Goal: Find specific page/section: Find specific page/section

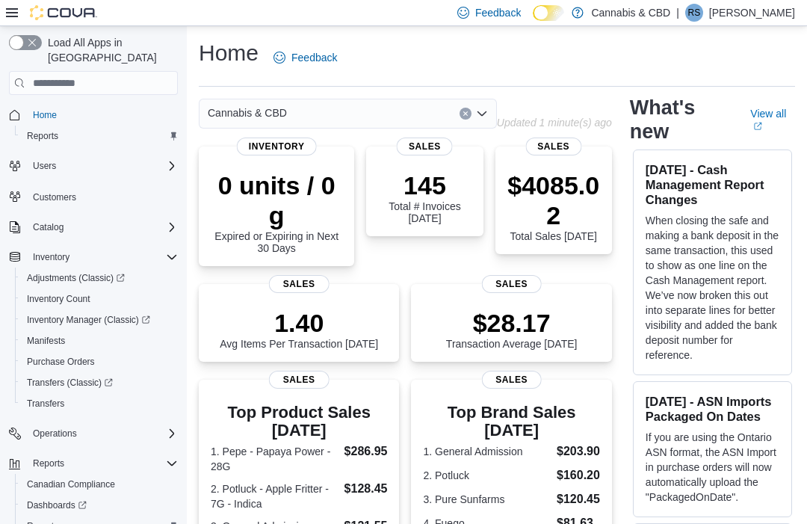
click at [6, 19] on icon at bounding box center [12, 13] width 12 height 12
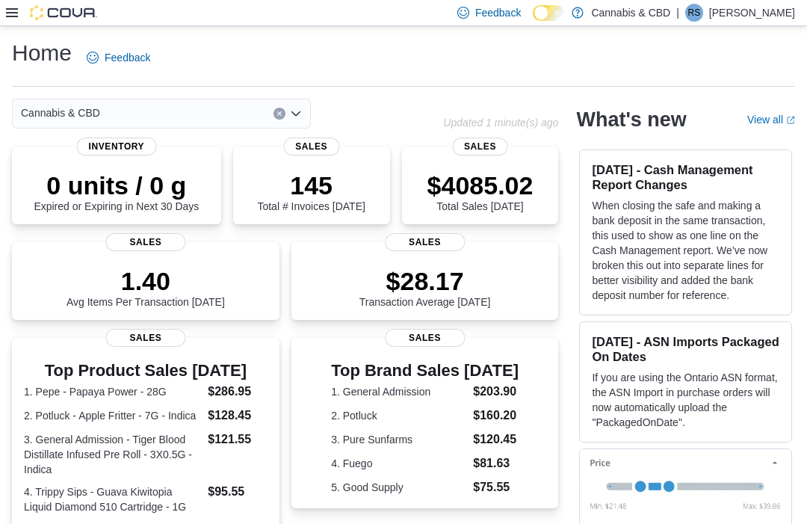
click at [12, 14] on icon at bounding box center [12, 12] width 12 height 9
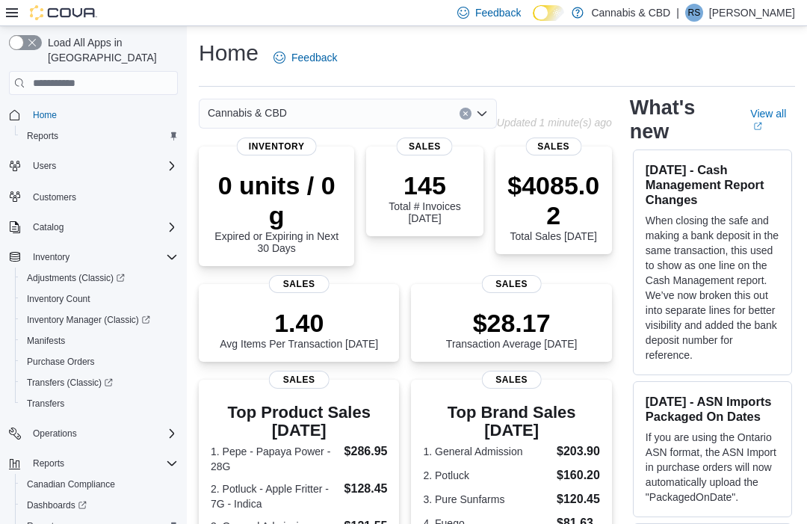
click at [47, 332] on span "Manifests" at bounding box center [46, 341] width 38 height 18
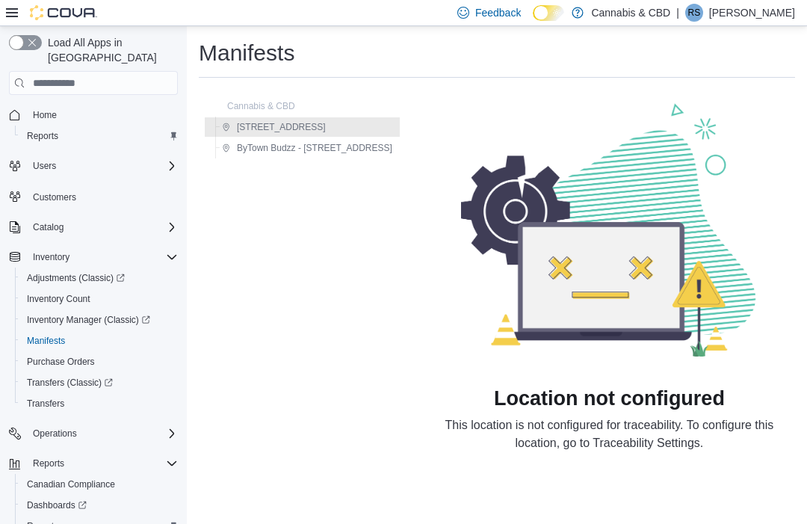
click at [116, 314] on span "Inventory Manager (Classic)" at bounding box center [88, 320] width 123 height 12
